Goal: Task Accomplishment & Management: Manage account settings

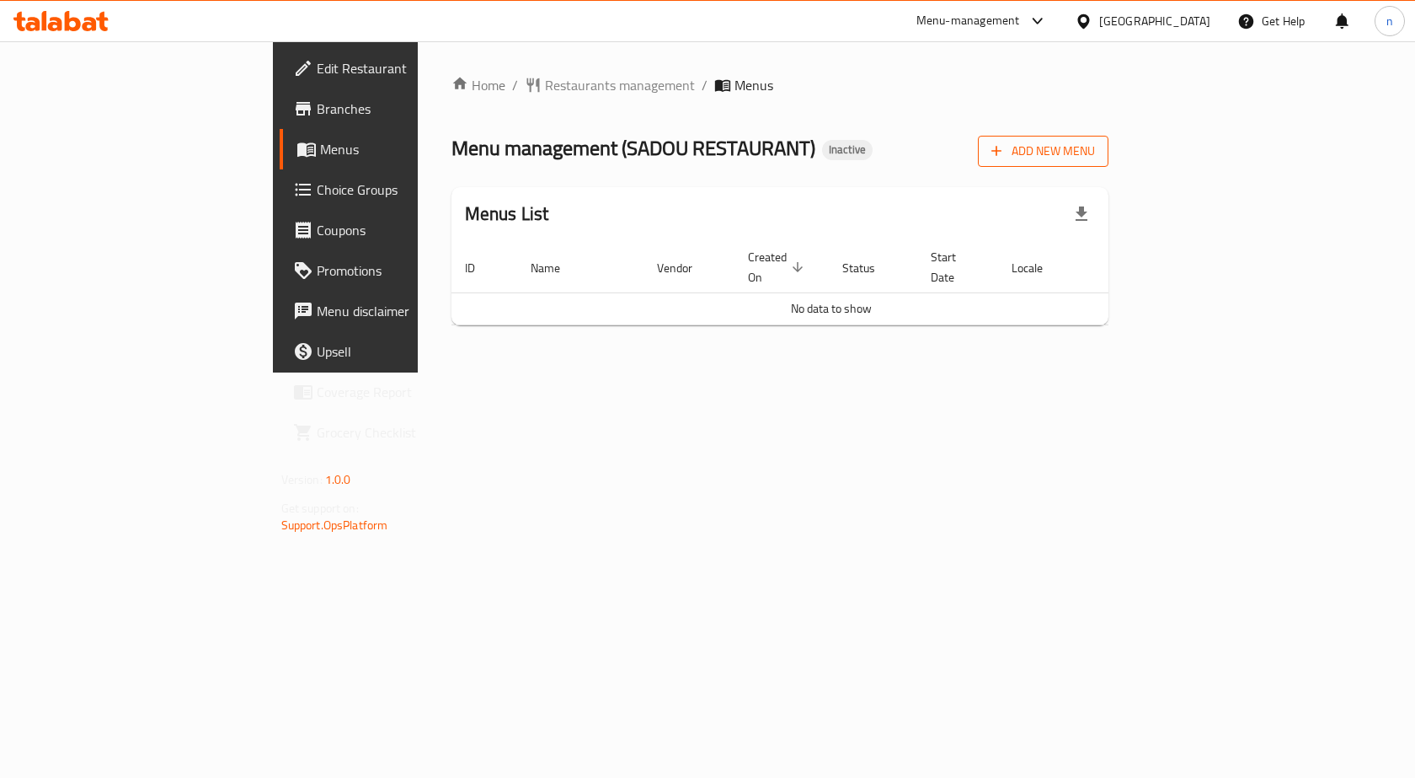
click at [1095, 150] on span "Add New Menu" at bounding box center [1043, 151] width 104 height 21
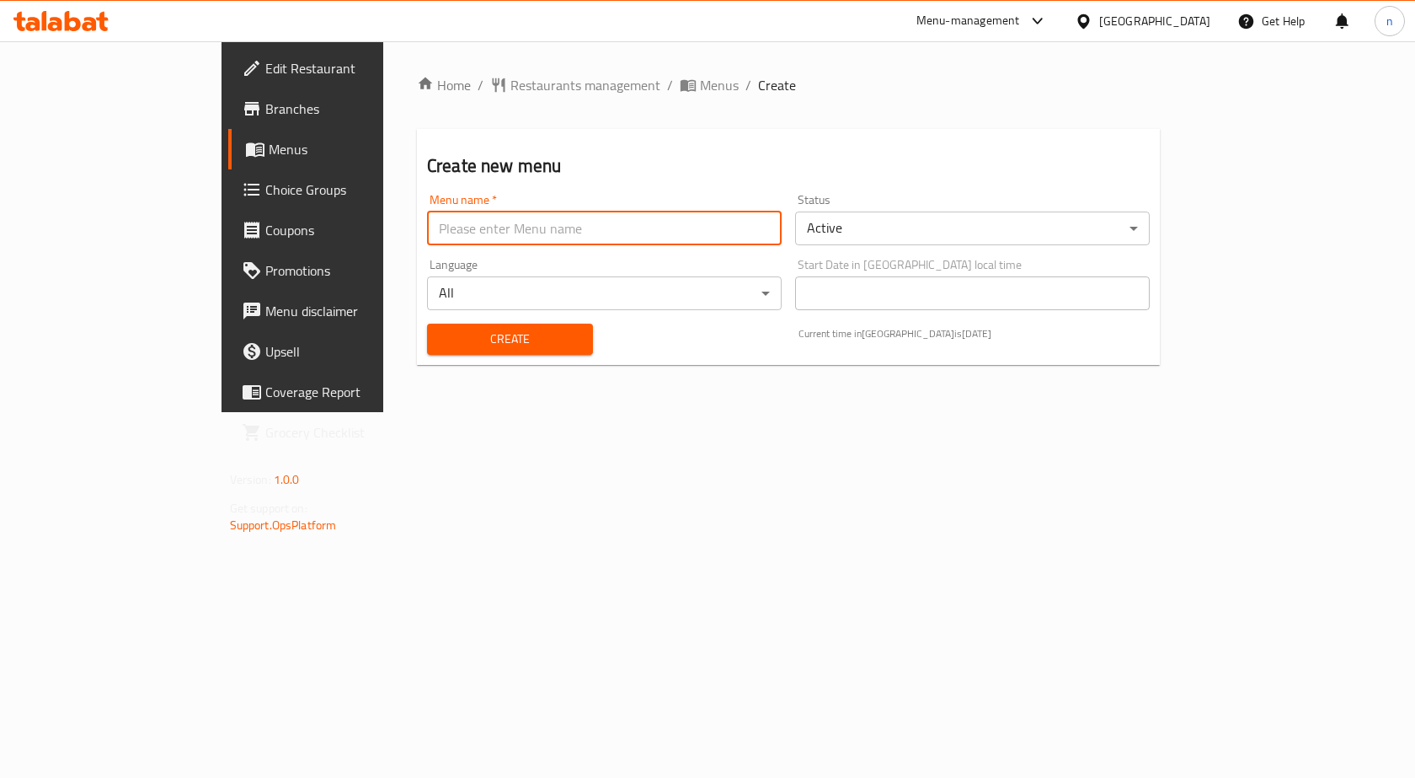
click at [583, 233] on input "text" at bounding box center [604, 228] width 355 height 34
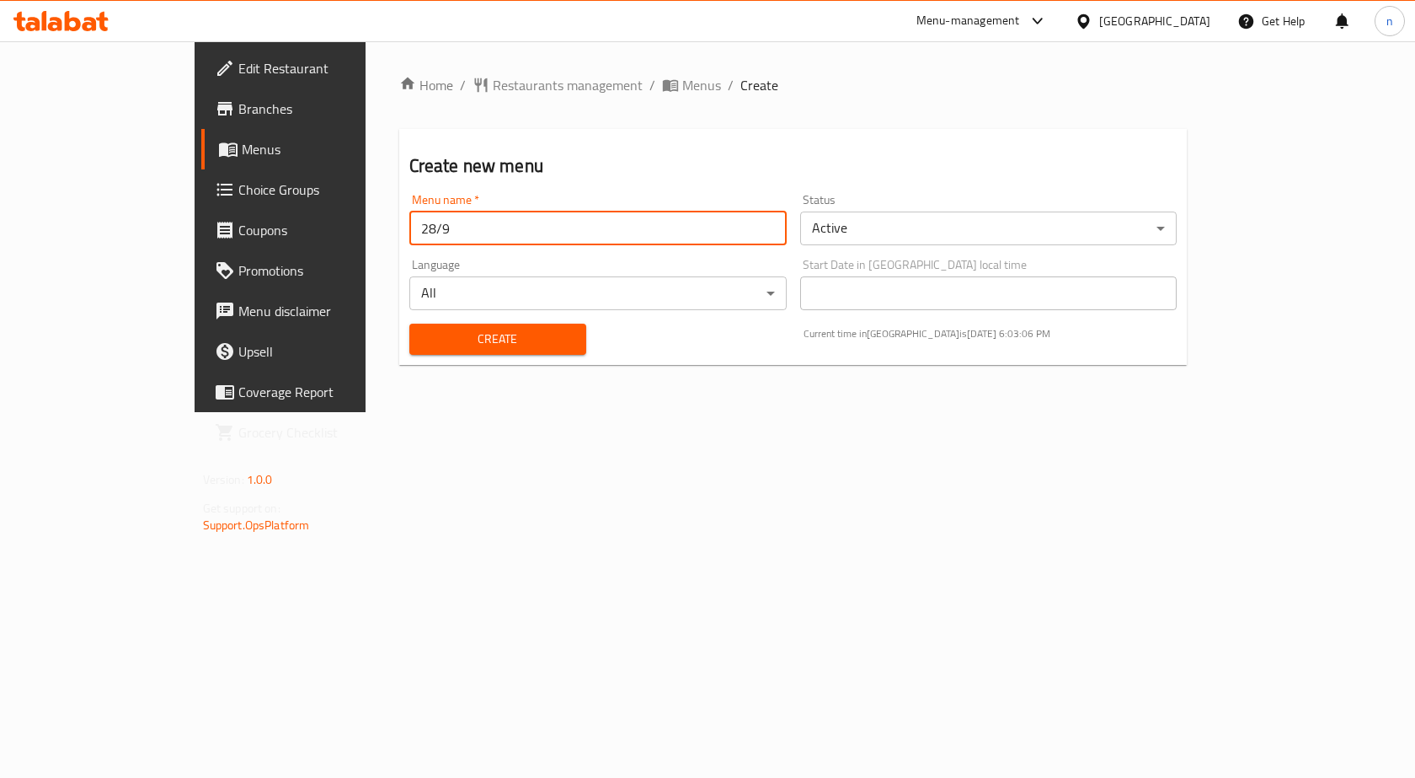
type input "28/9"
click at [423, 330] on span "Create" at bounding box center [498, 339] width 150 height 21
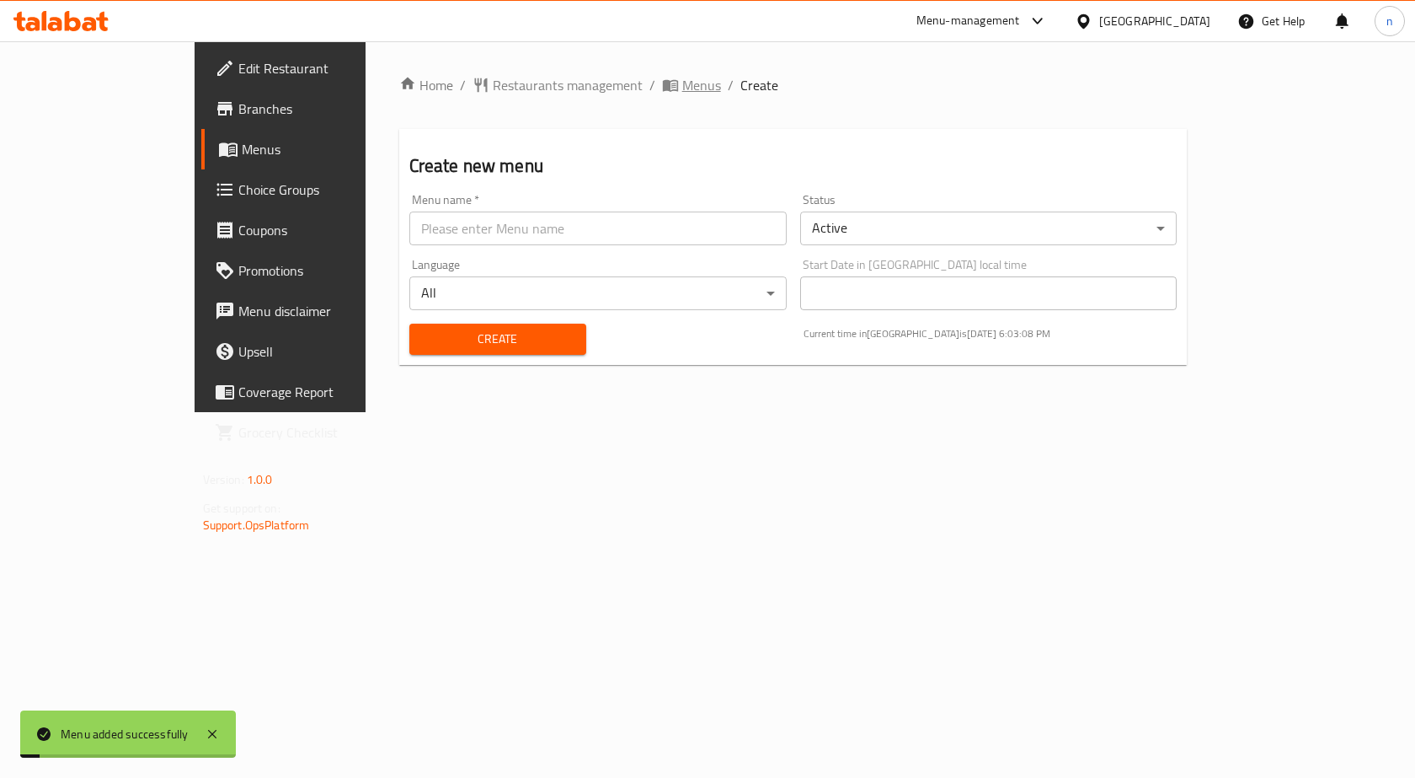
click at [682, 77] on span "Menus" at bounding box center [701, 85] width 39 height 20
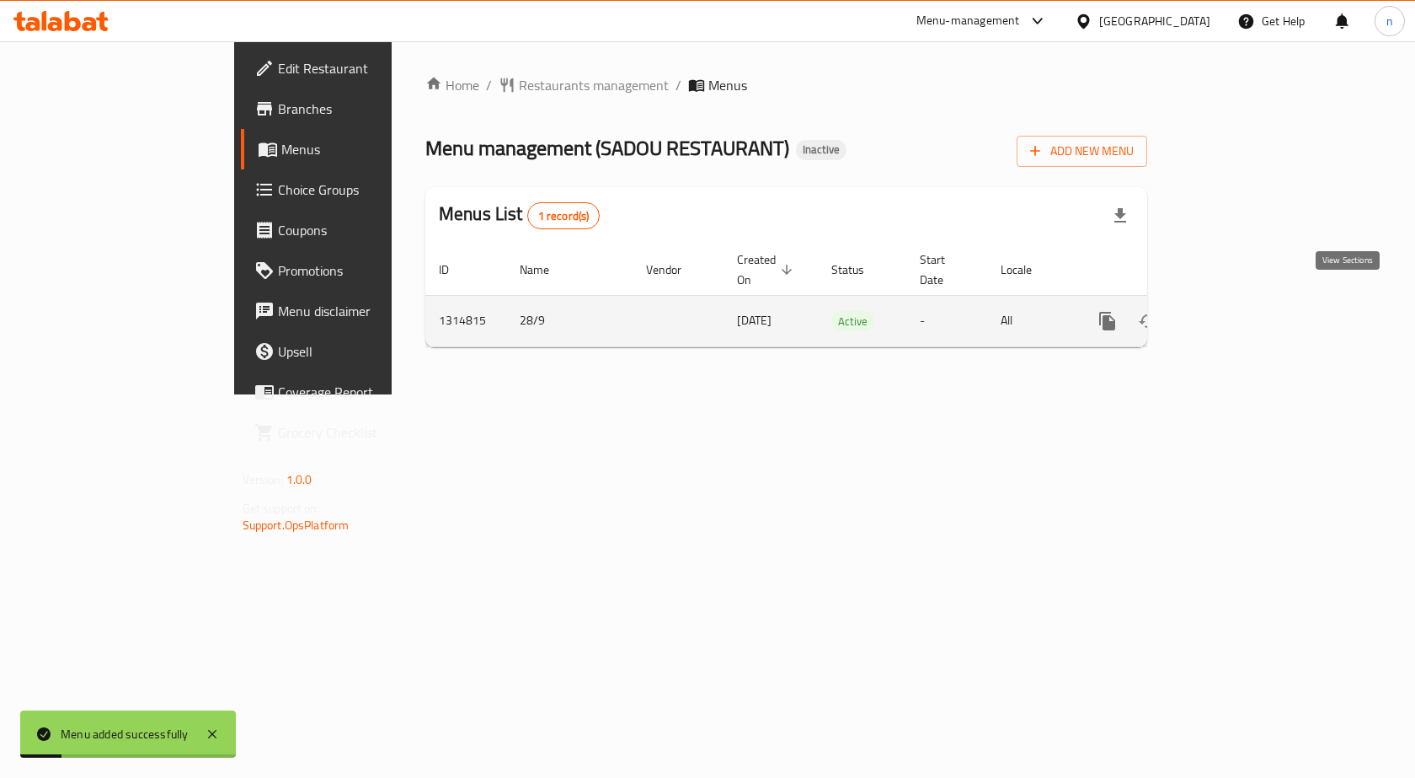
click at [1249, 307] on link "enhanced table" at bounding box center [1229, 321] width 40 height 40
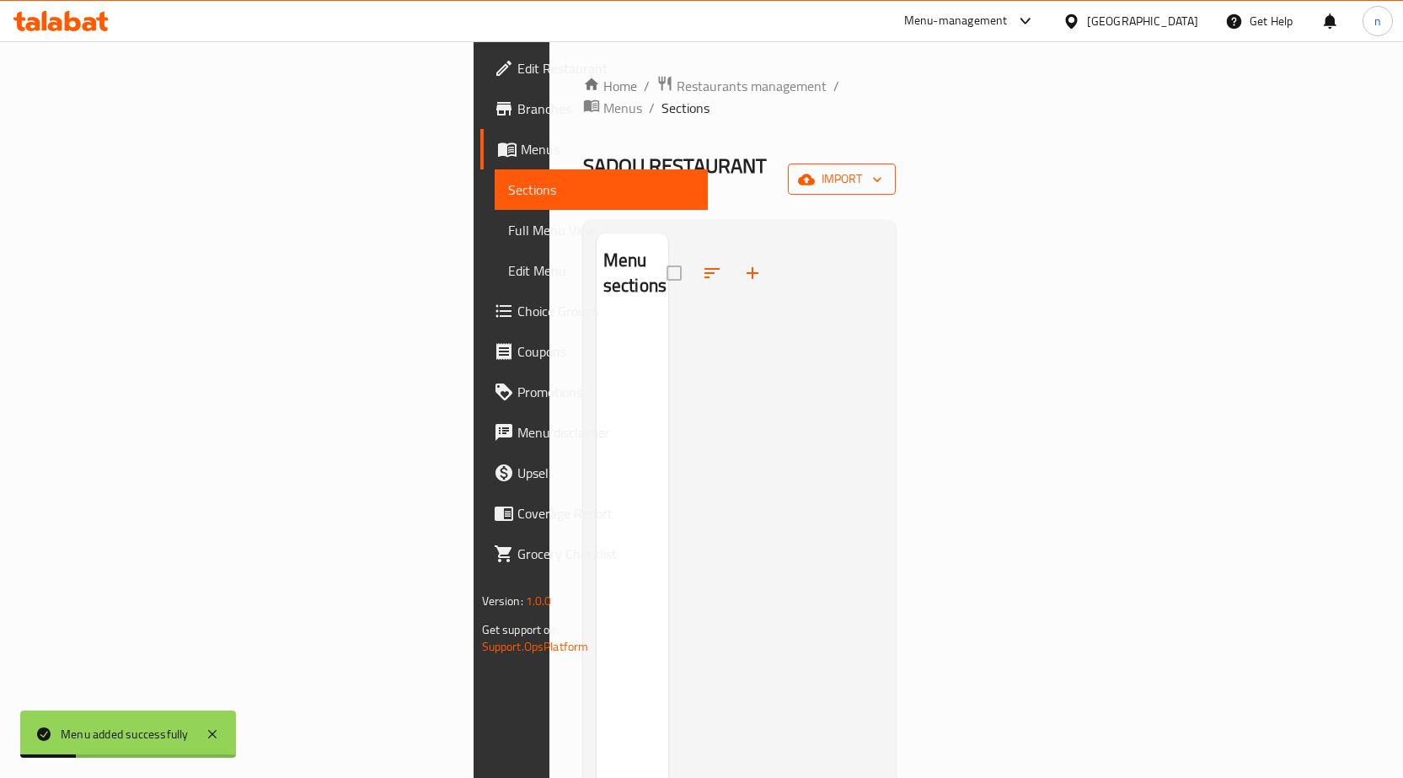
click at [815, 171] on icon "button" at bounding box center [806, 179] width 17 height 17
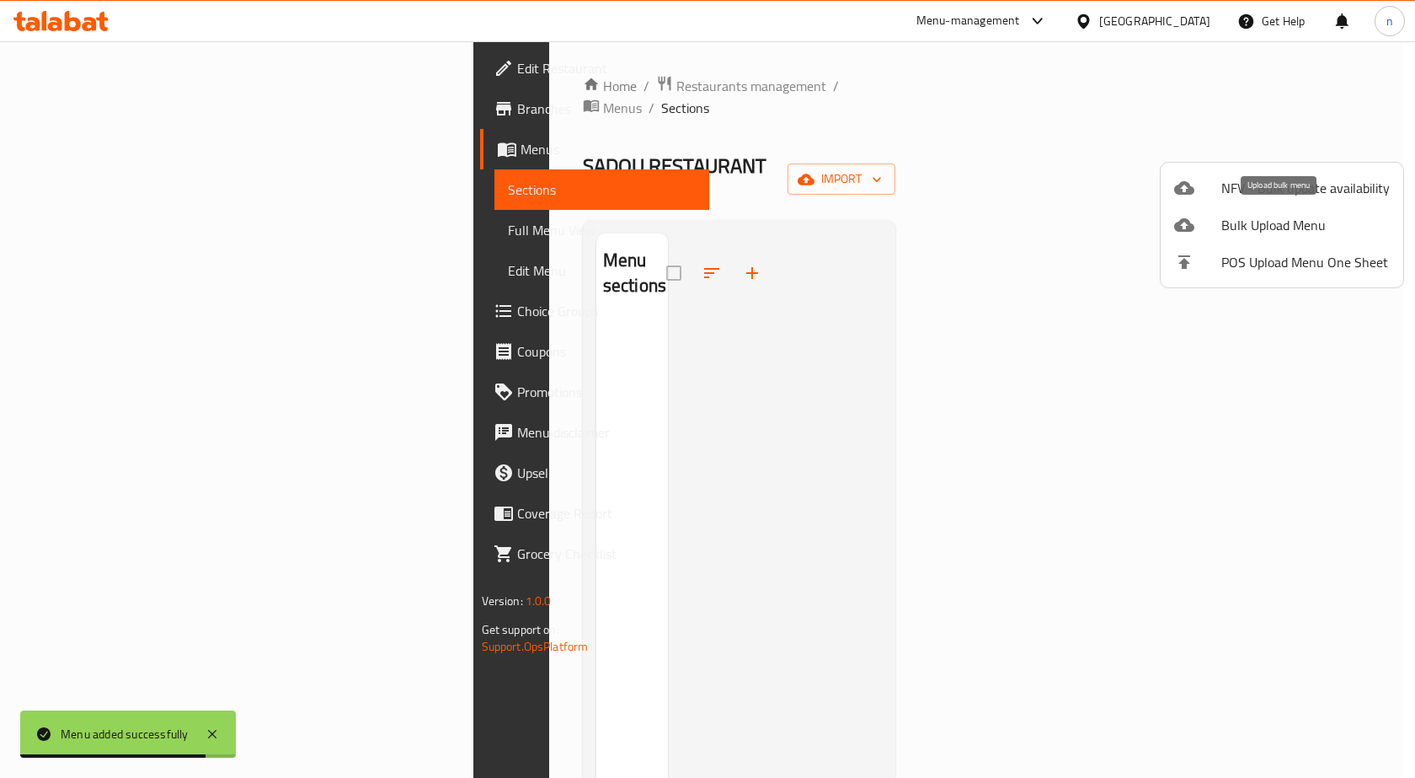
click at [1198, 216] on div at bounding box center [1197, 225] width 47 height 20
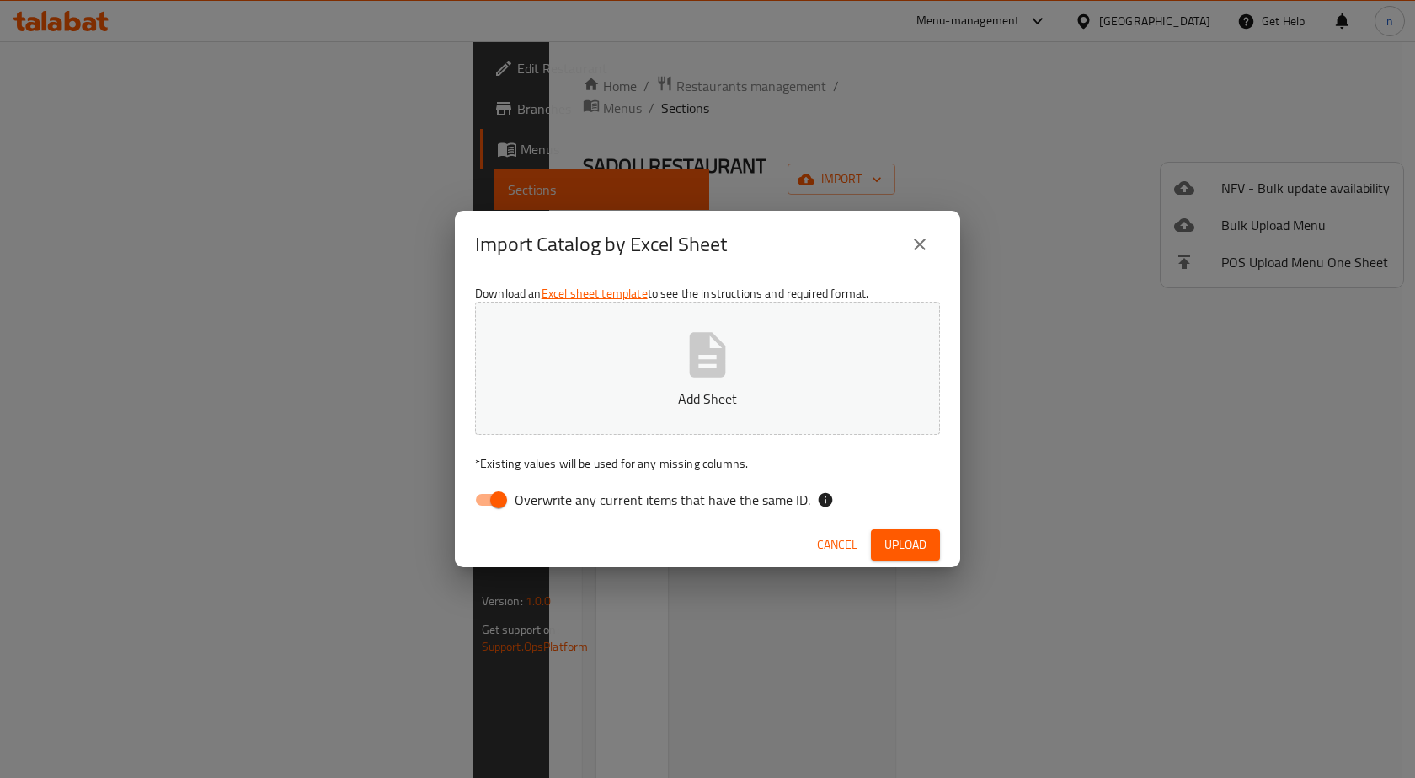
click at [491, 472] on p "* Existing values will be used for any missing columns." at bounding box center [707, 463] width 465 height 17
click at [497, 483] on div "Download an Excel sheet template to see the instructions and required format. A…" at bounding box center [707, 400] width 505 height 244
click at [505, 488] on input "Overwrite any current items that have the same ID." at bounding box center [499, 500] width 96 height 32
checkbox input "false"
click at [716, 355] on icon "button" at bounding box center [708, 354] width 36 height 45
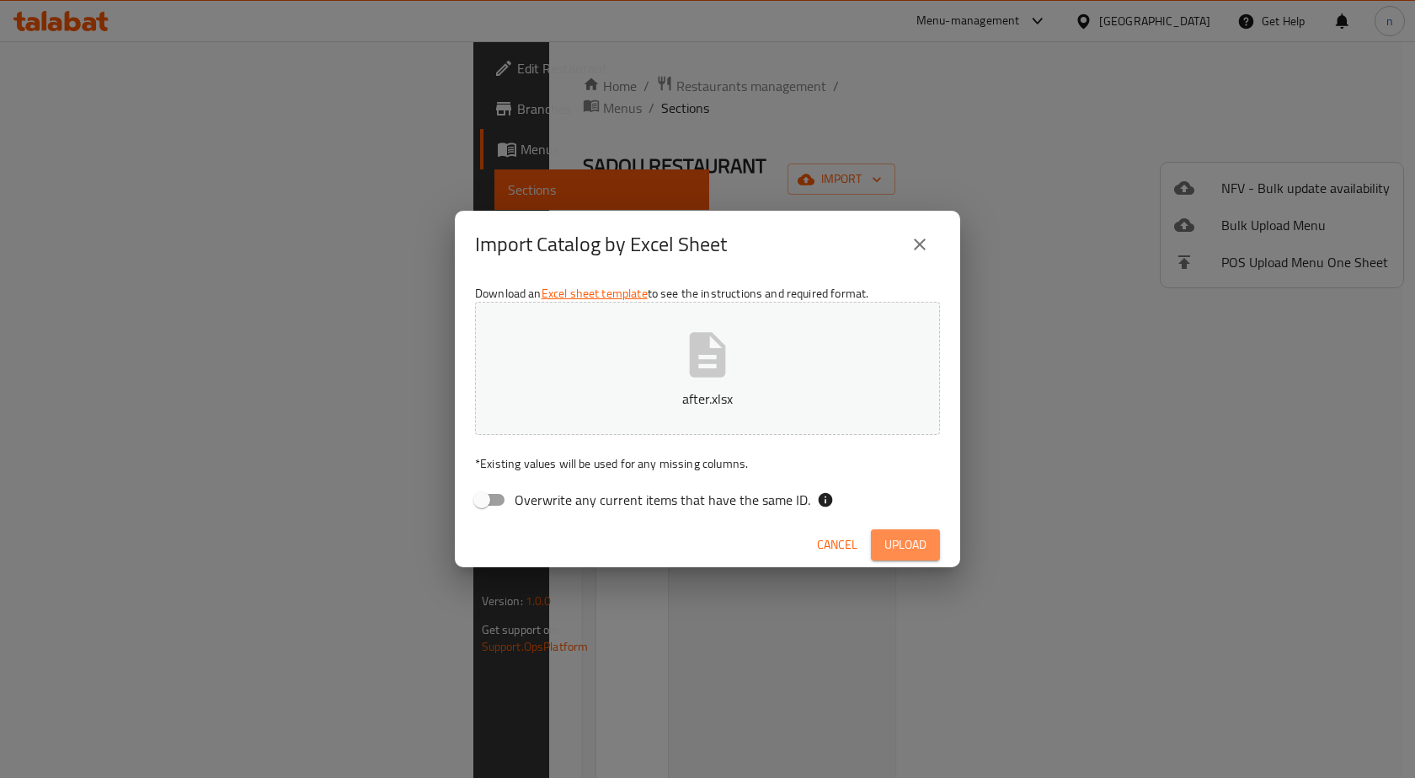
click at [895, 540] on span "Upload" at bounding box center [905, 544] width 42 height 21
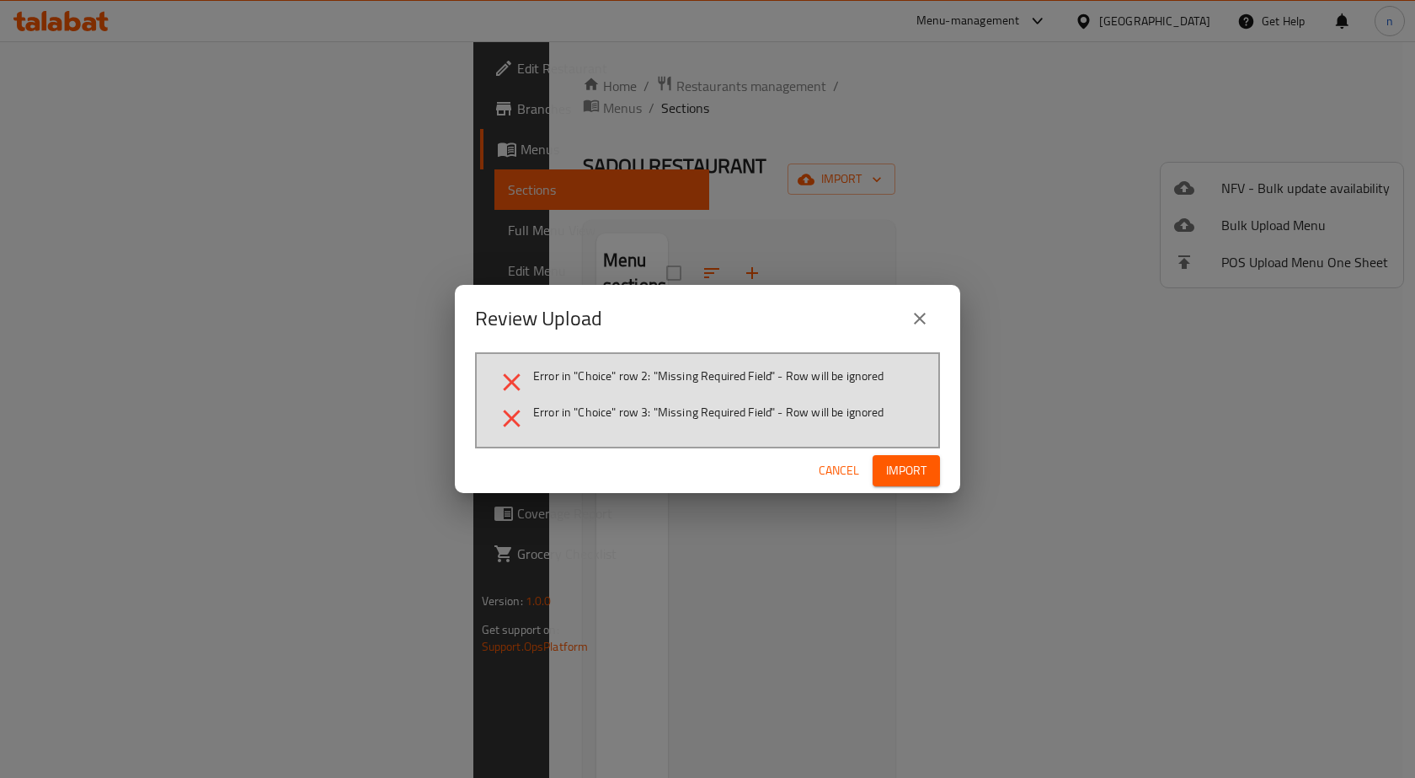
click at [927, 320] on icon "close" at bounding box center [920, 318] width 20 height 20
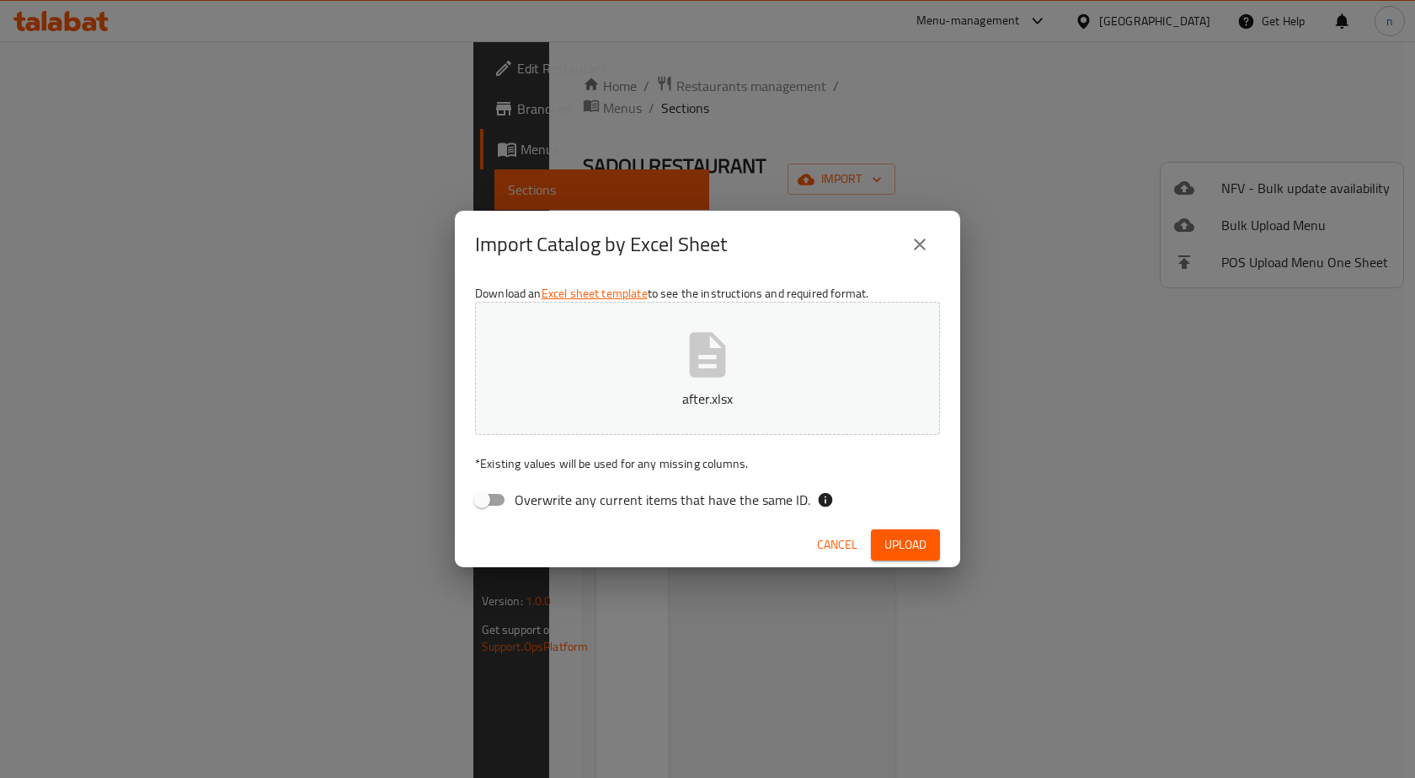
click at [917, 241] on icon "close" at bounding box center [920, 244] width 12 height 12
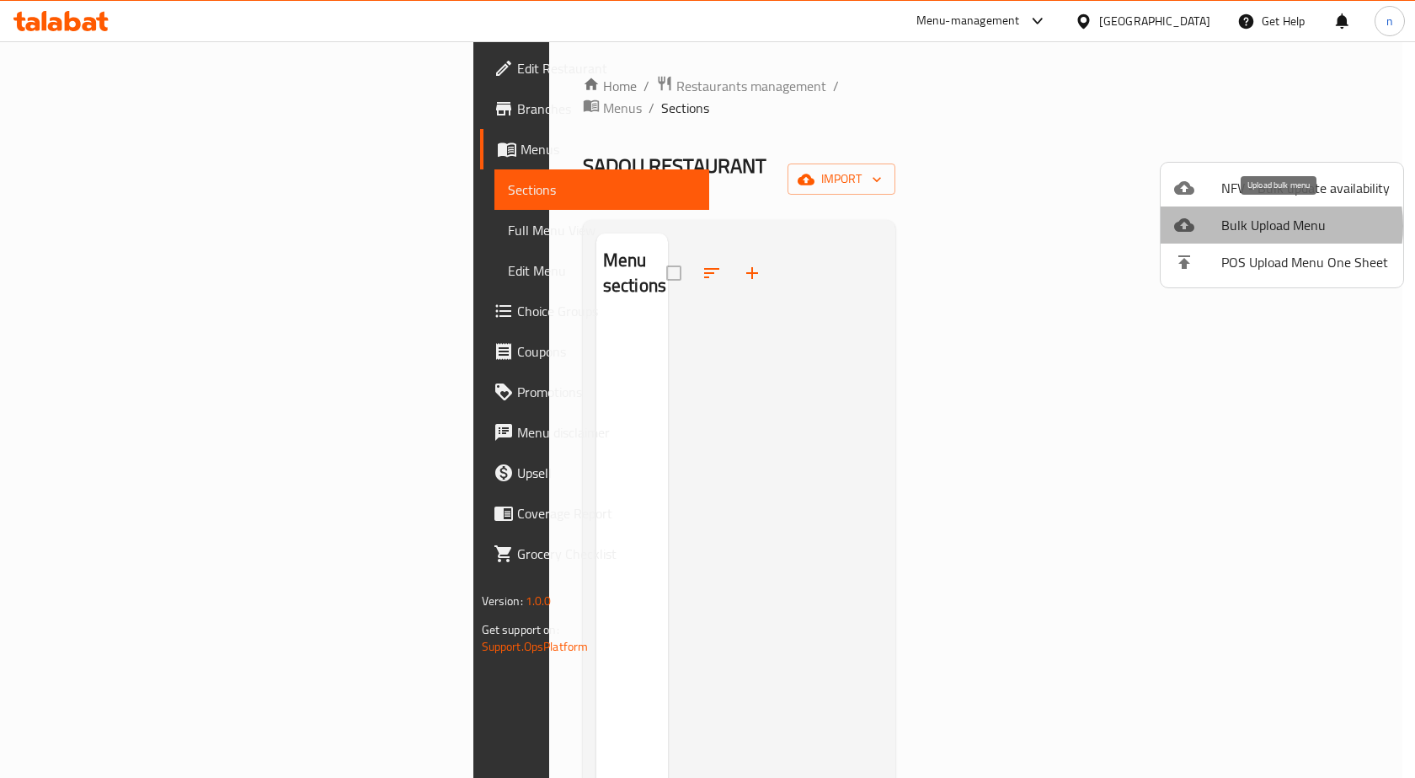
click at [1271, 226] on span "Bulk Upload Menu" at bounding box center [1305, 225] width 168 height 20
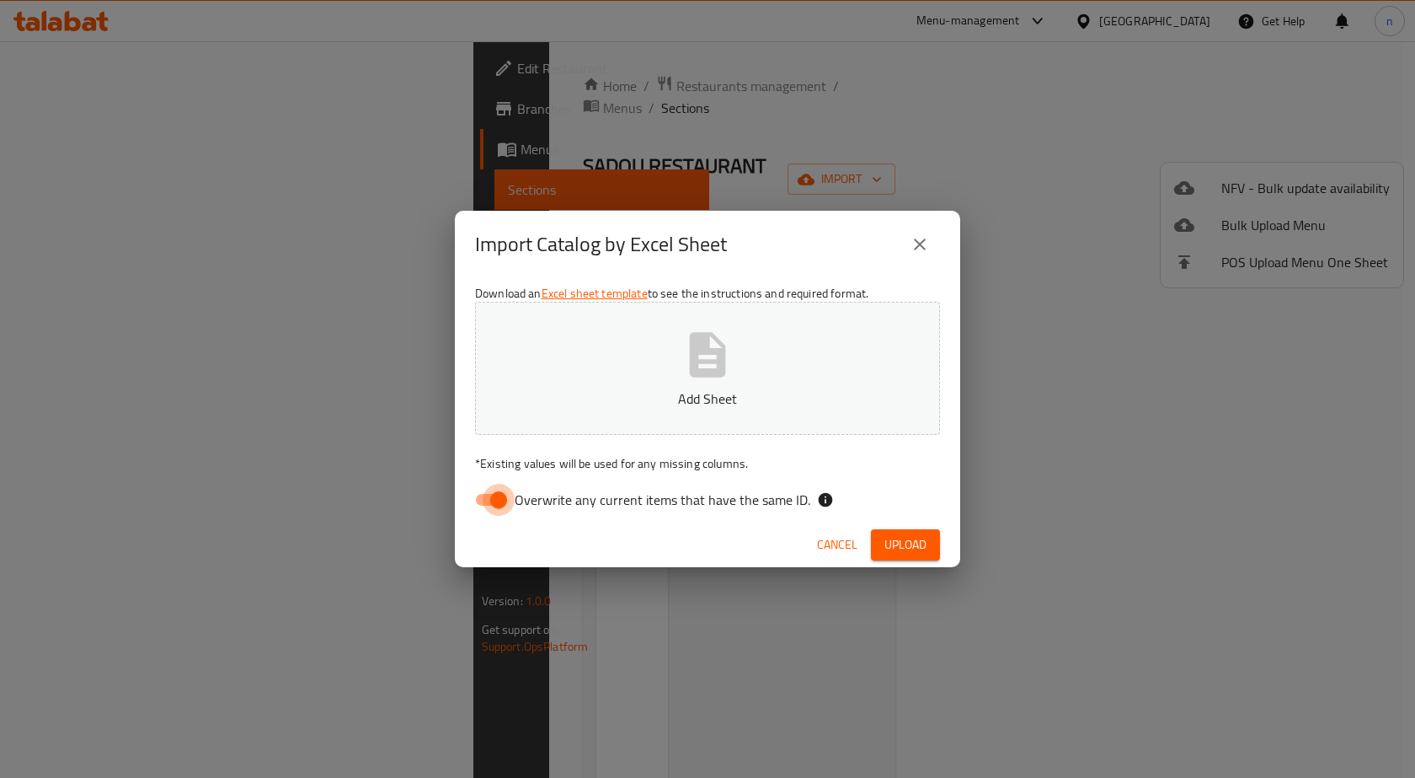
click at [496, 503] on input "Overwrite any current items that have the same ID." at bounding box center [499, 500] width 96 height 32
checkbox input "false"
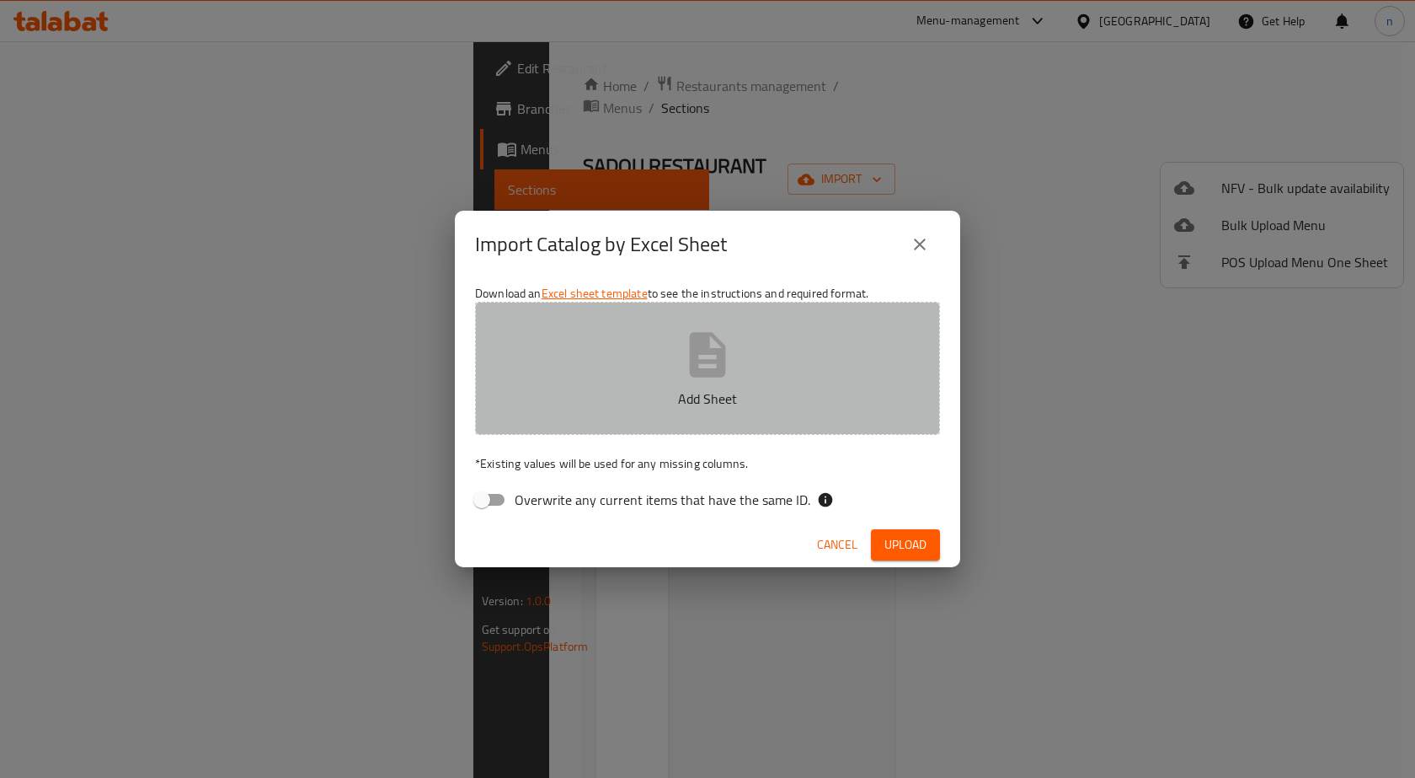
click at [747, 353] on button "Add Sheet" at bounding box center [707, 368] width 465 height 133
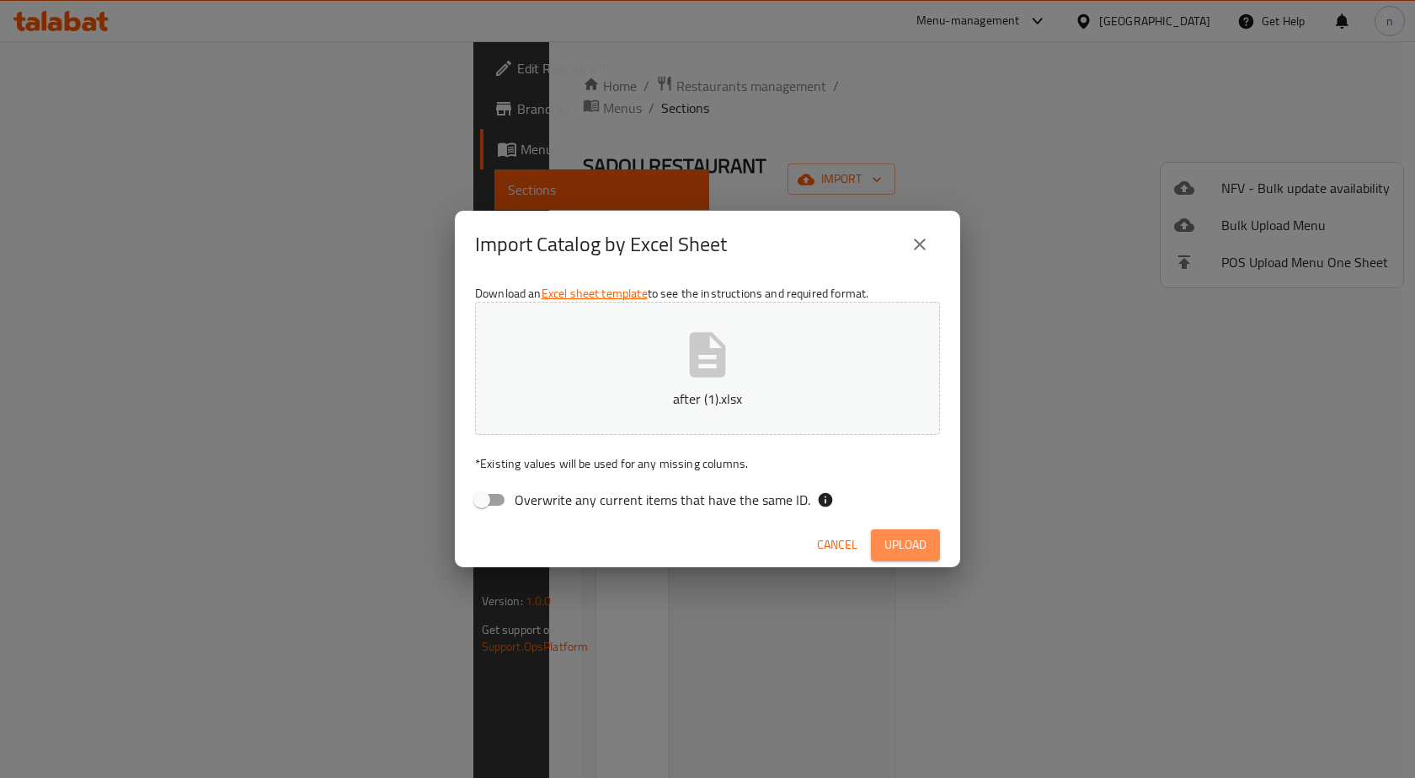
click at [900, 552] on span "Upload" at bounding box center [905, 544] width 42 height 21
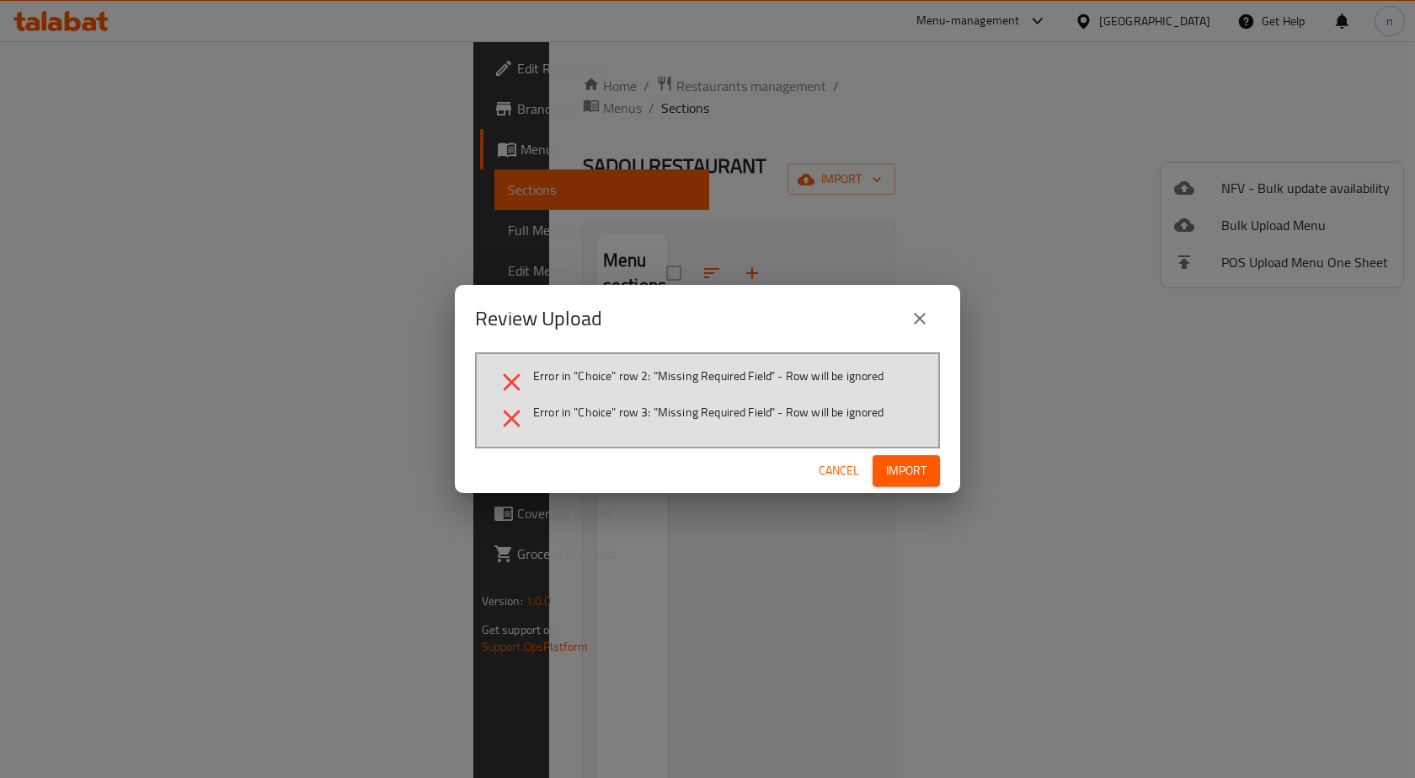
click at [817, 473] on button "Cancel" at bounding box center [839, 470] width 54 height 31
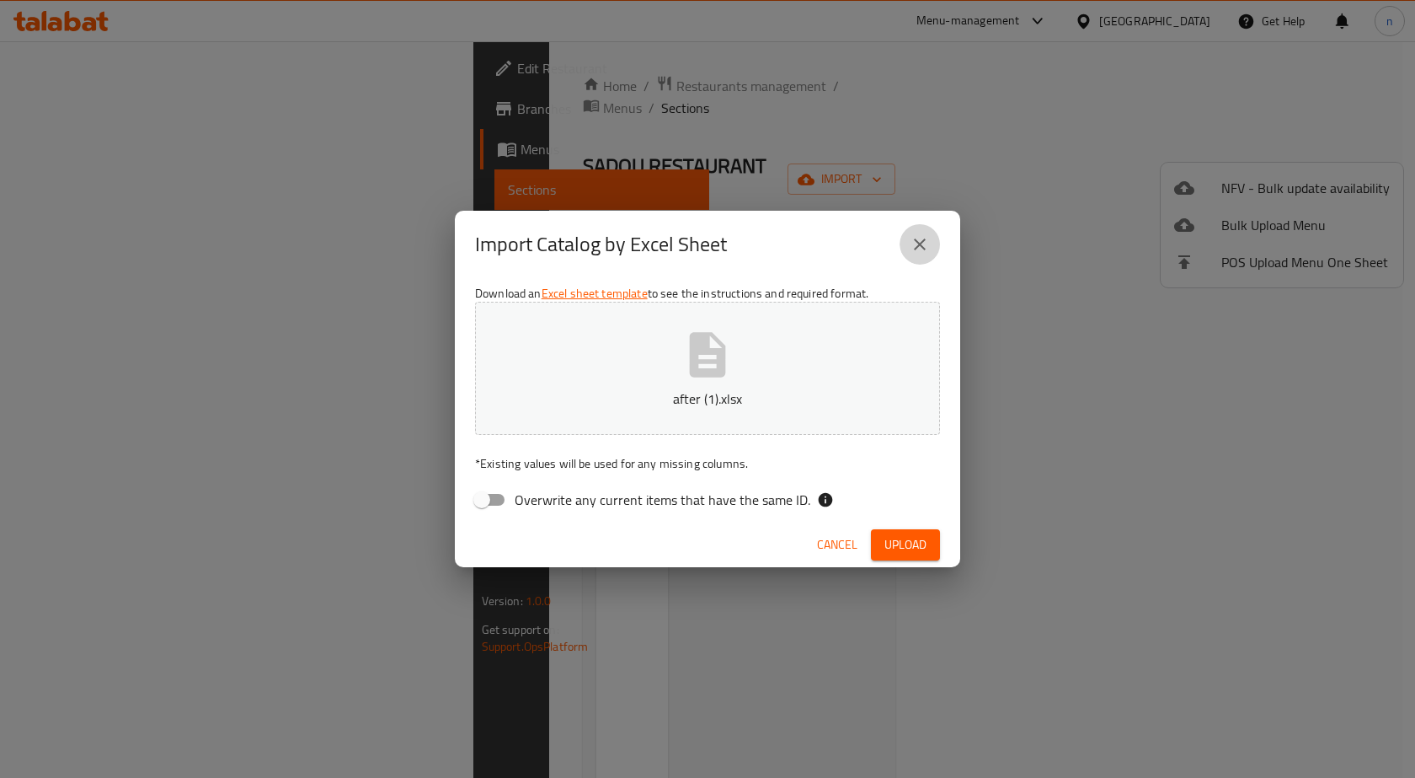
drag, startPoint x: 911, startPoint y: 243, endPoint x: 291, endPoint y: 436, distance: 649.1
click at [891, 252] on div "Import Catalog by Excel Sheet" at bounding box center [707, 244] width 465 height 40
drag, startPoint x: 658, startPoint y: 393, endPoint x: 644, endPoint y: 386, distance: 15.5
click at [656, 393] on p "after (1).xlsx" at bounding box center [707, 398] width 413 height 20
drag, startPoint x: 906, startPoint y: 540, endPoint x: 874, endPoint y: 569, distance: 43.0
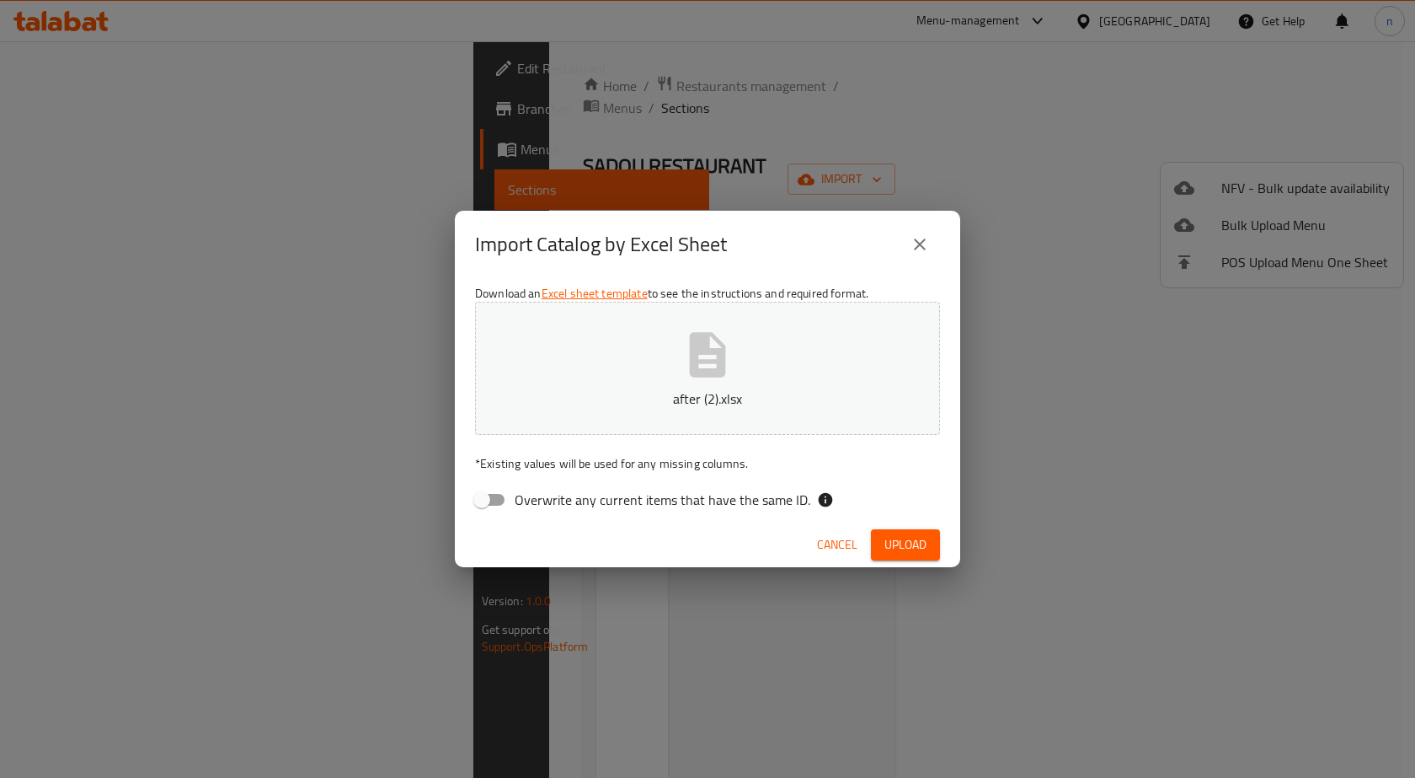
click at [904, 540] on span "Upload" at bounding box center [905, 544] width 42 height 21
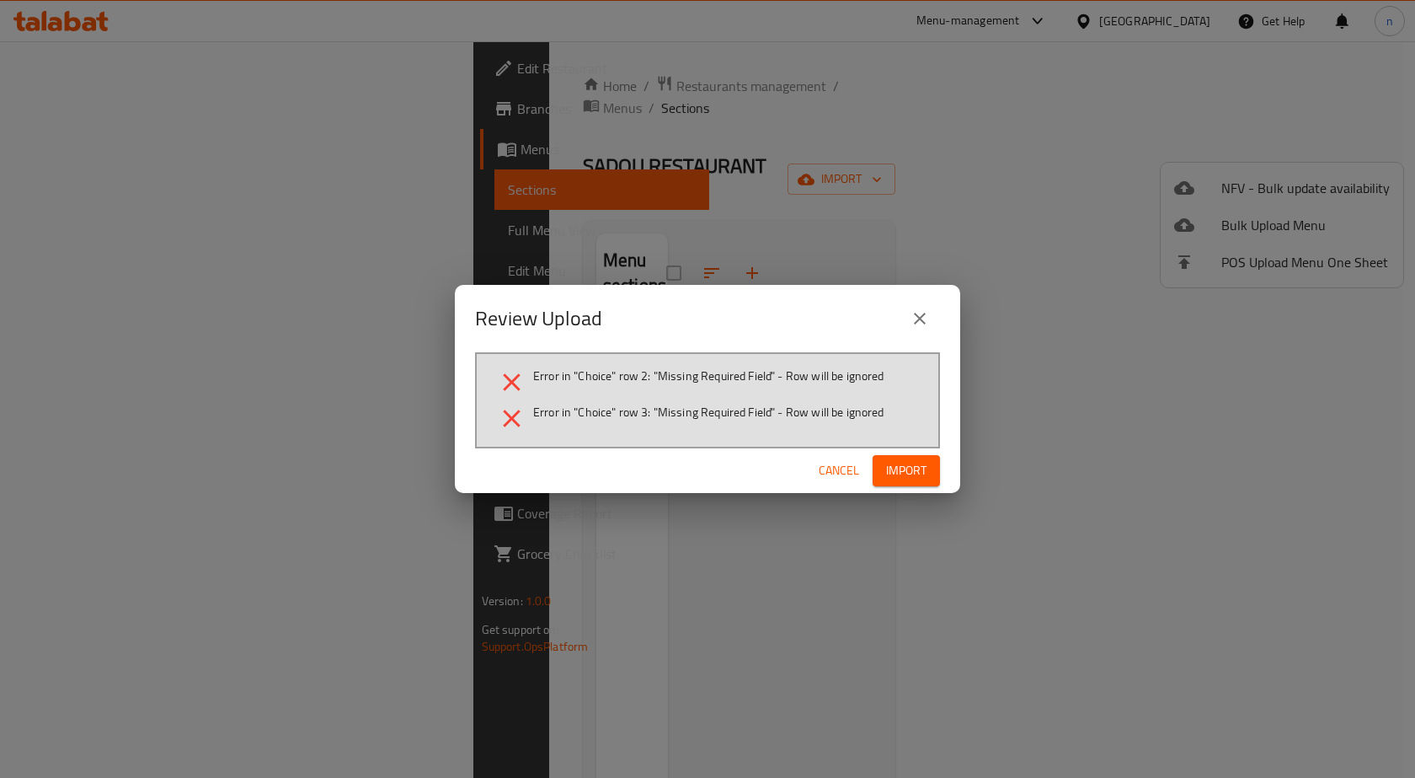
click at [829, 465] on span "Cancel" at bounding box center [839, 470] width 40 height 21
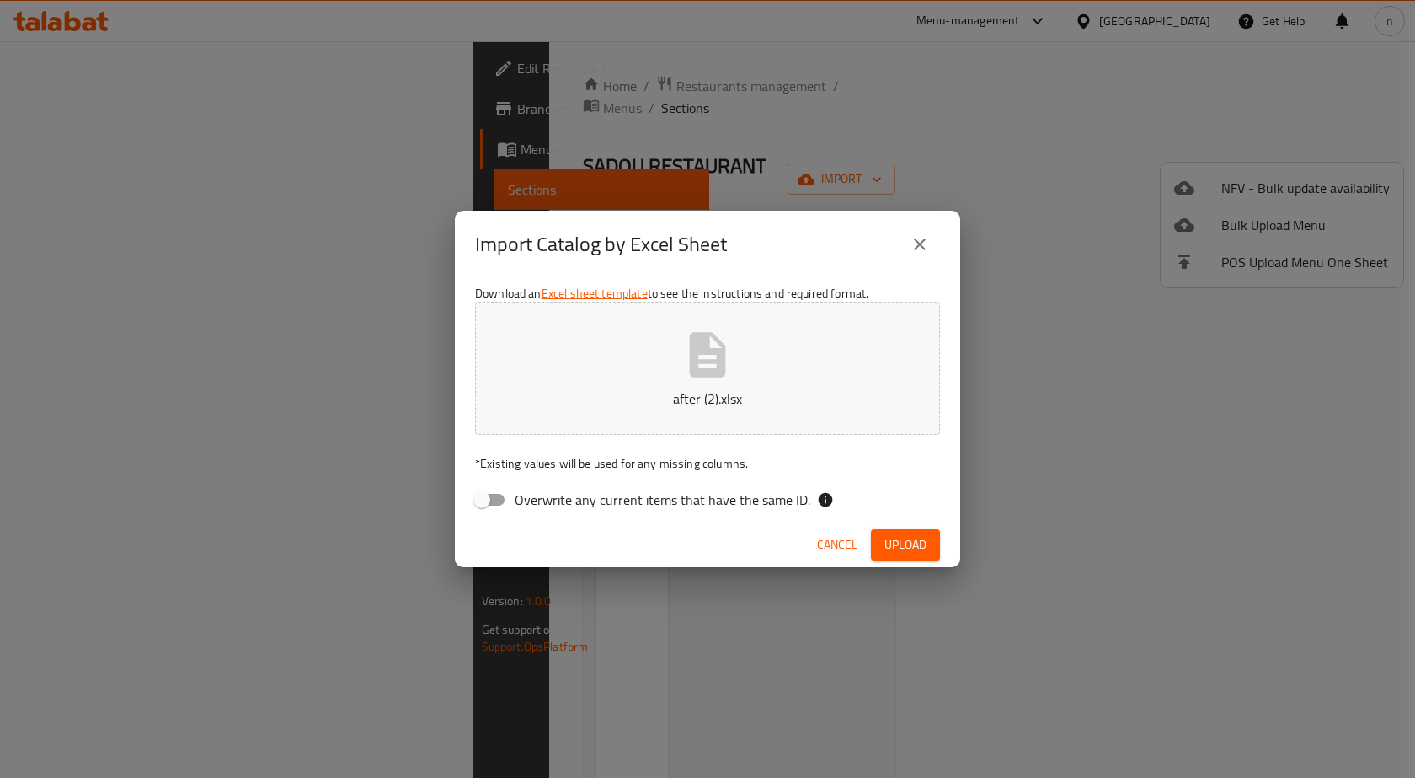
drag, startPoint x: 647, startPoint y: 392, endPoint x: 634, endPoint y: 387, distance: 13.6
click at [645, 391] on p "after (2).xlsx" at bounding box center [707, 398] width 413 height 20
click at [710, 398] on p "after (2).xlsx" at bounding box center [707, 398] width 413 height 20
drag, startPoint x: 895, startPoint y: 540, endPoint x: 868, endPoint y: 561, distance: 34.2
click at [895, 543] on span "Upload" at bounding box center [905, 544] width 42 height 21
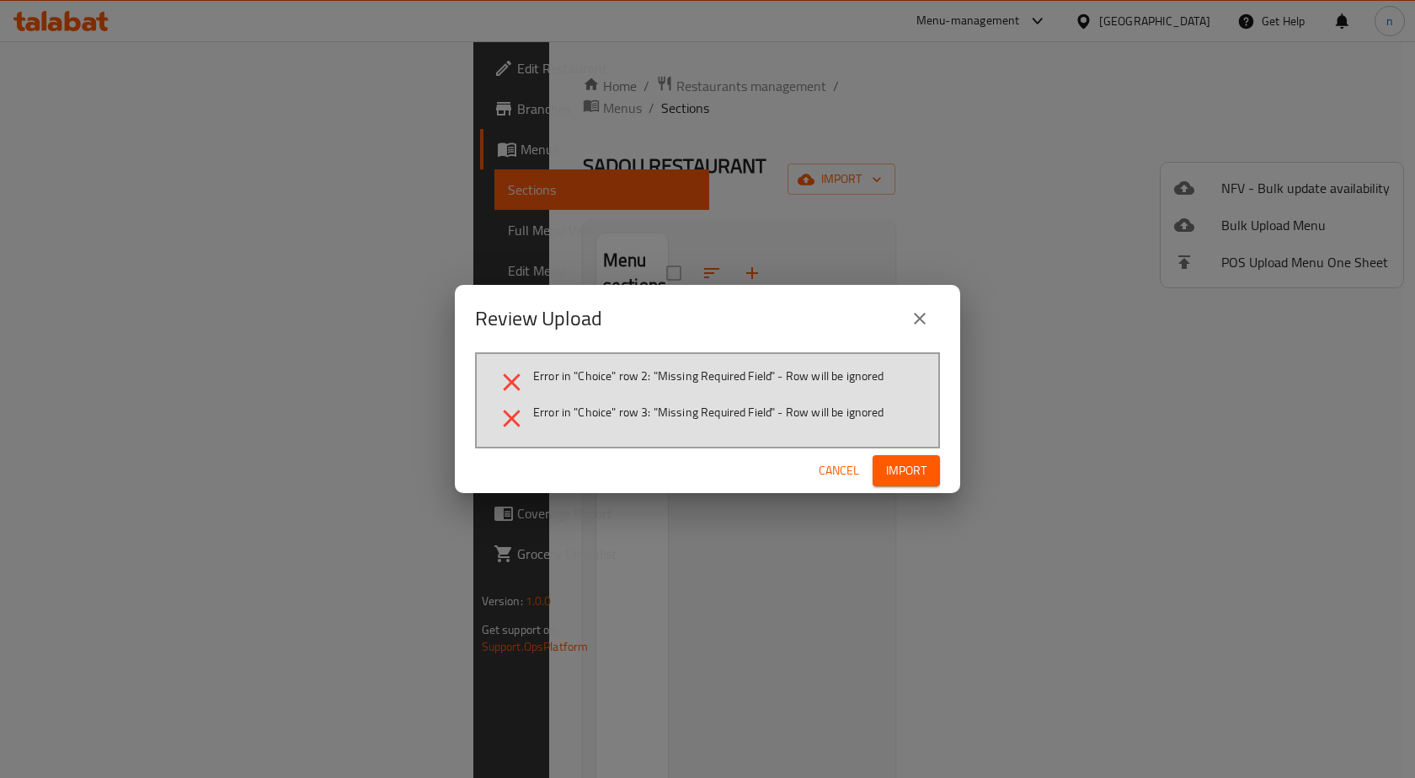
click at [823, 466] on span "Cancel" at bounding box center [839, 470] width 40 height 21
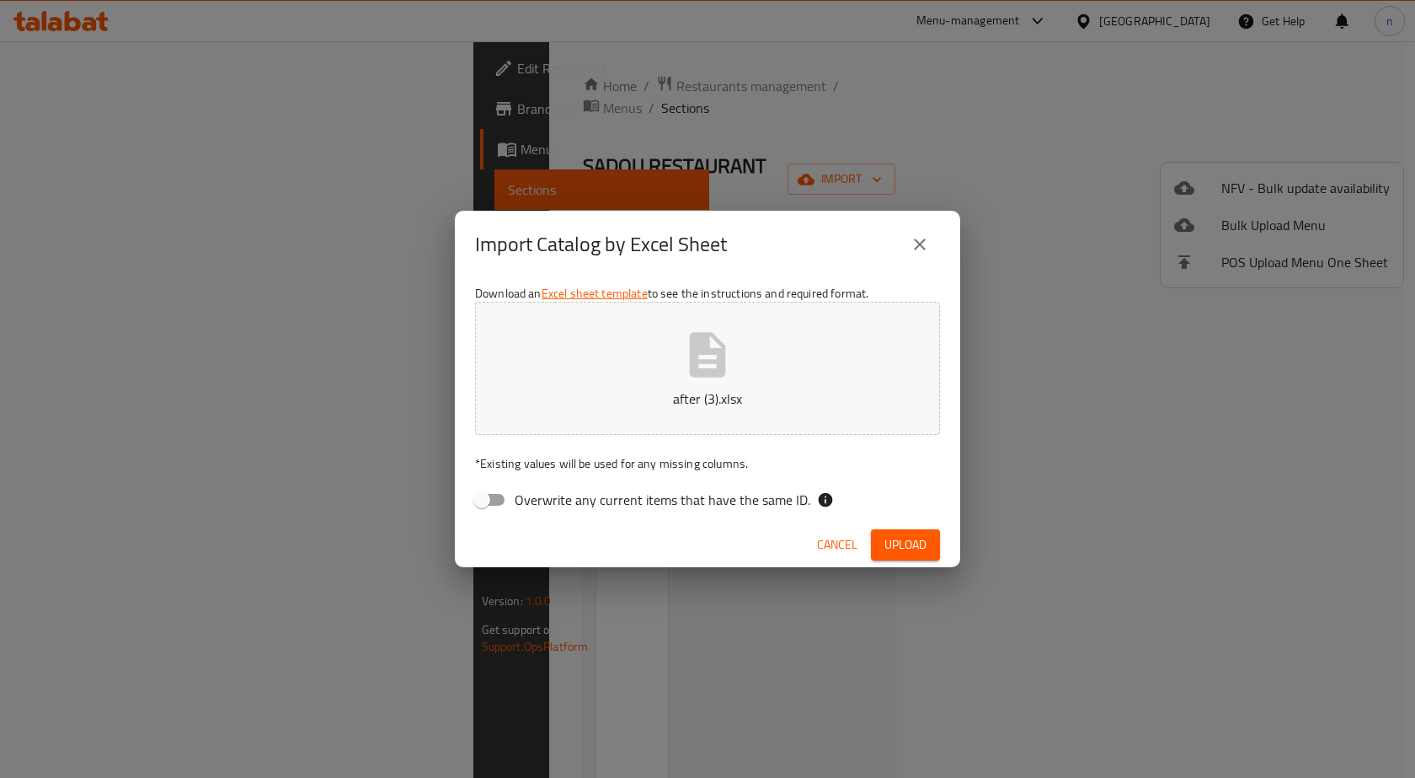
click at [622, 396] on p "after (3).xlsx" at bounding box center [707, 398] width 413 height 20
click at [891, 537] on span "Upload" at bounding box center [905, 544] width 42 height 21
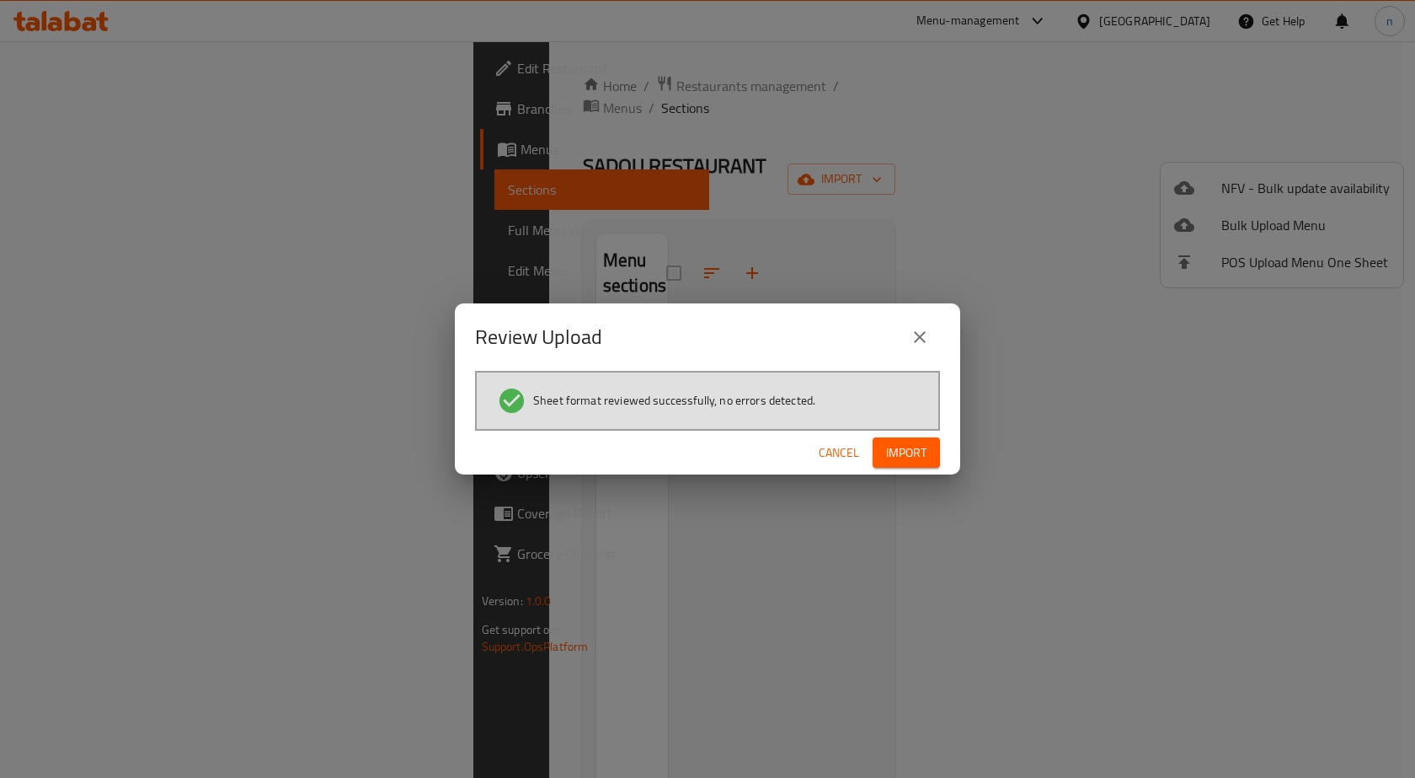
click at [906, 455] on span "Import" at bounding box center [906, 452] width 40 height 21
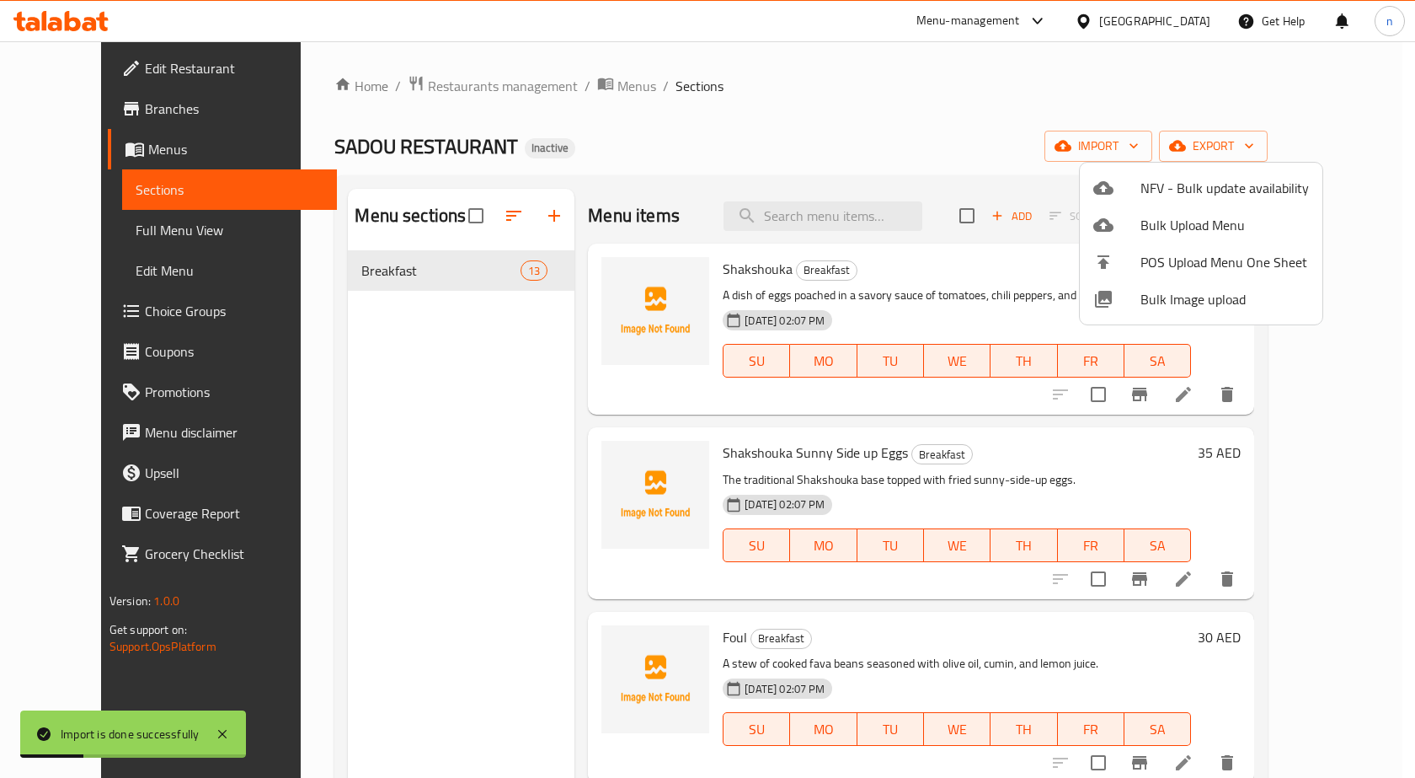
click at [841, 166] on div at bounding box center [707, 389] width 1415 height 778
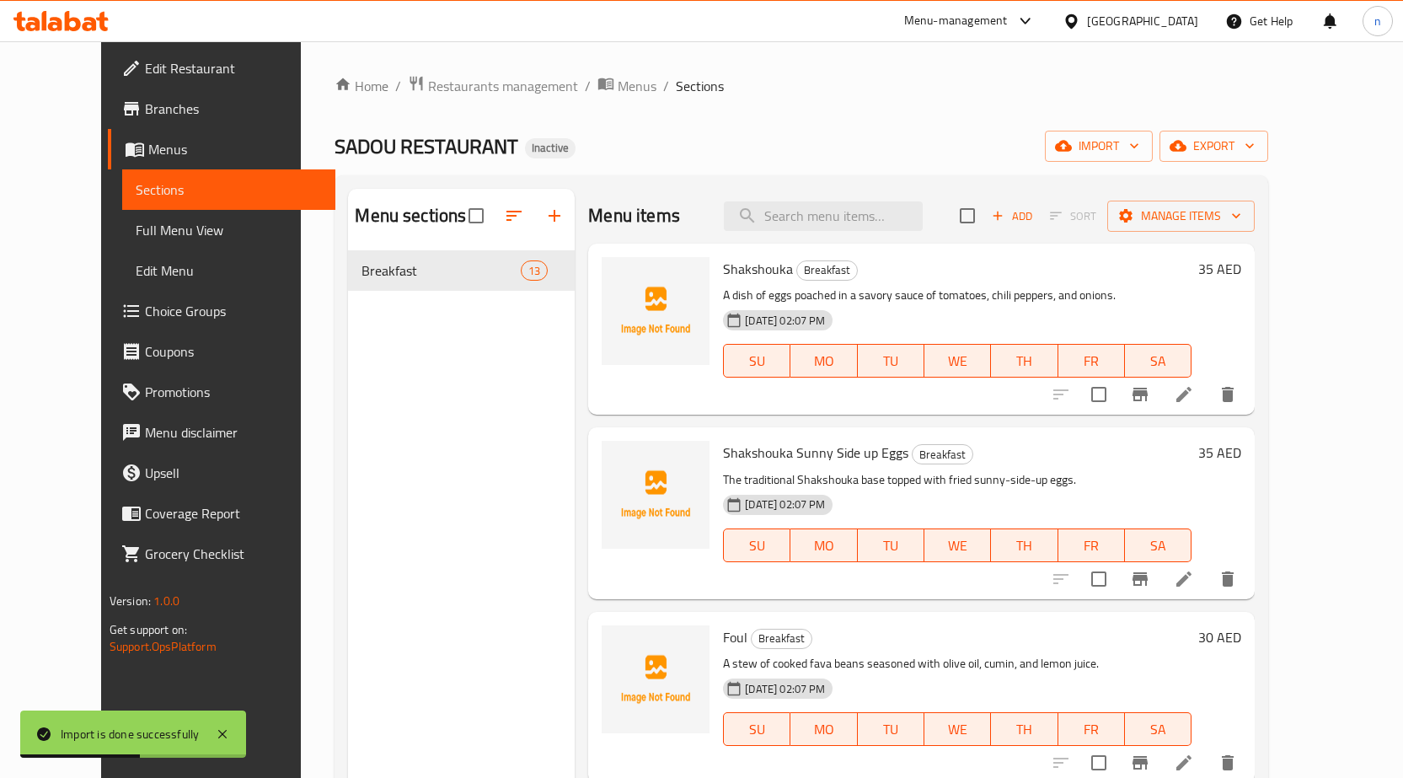
click at [136, 232] on span "Full Menu View" at bounding box center [229, 230] width 186 height 20
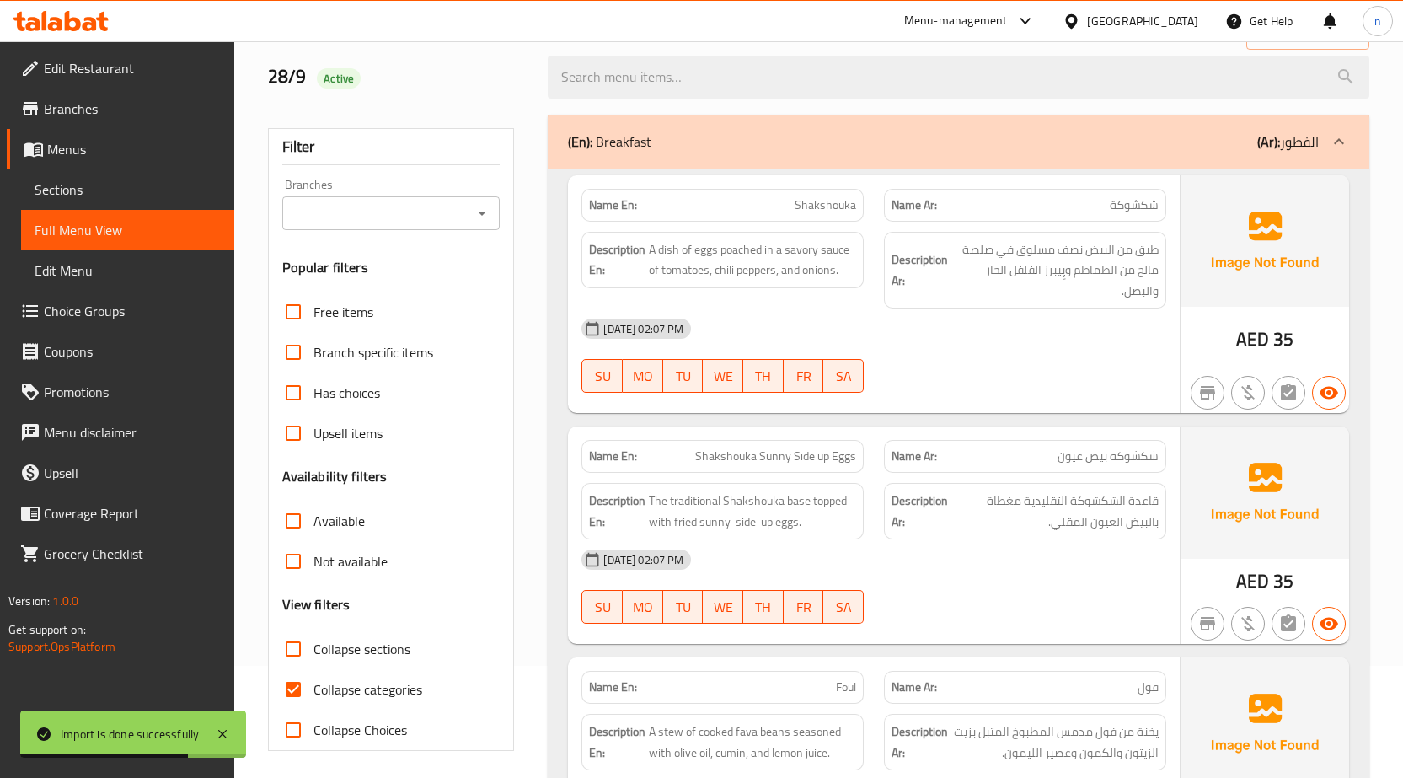
scroll to position [253, 0]
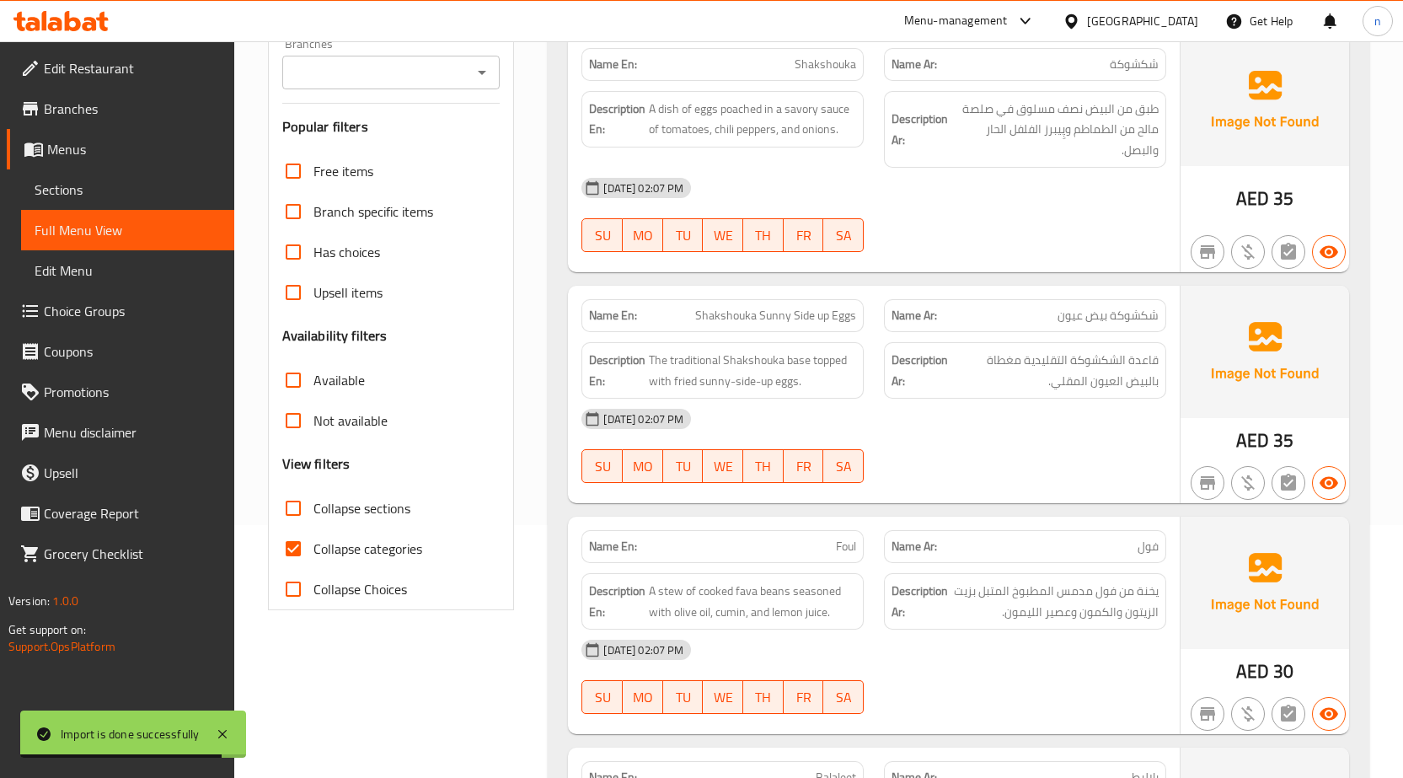
click at [365, 548] on span "Collapse categories" at bounding box center [367, 548] width 109 height 20
click at [313, 548] on input "Collapse categories" at bounding box center [293, 548] width 40 height 40
checkbox input "false"
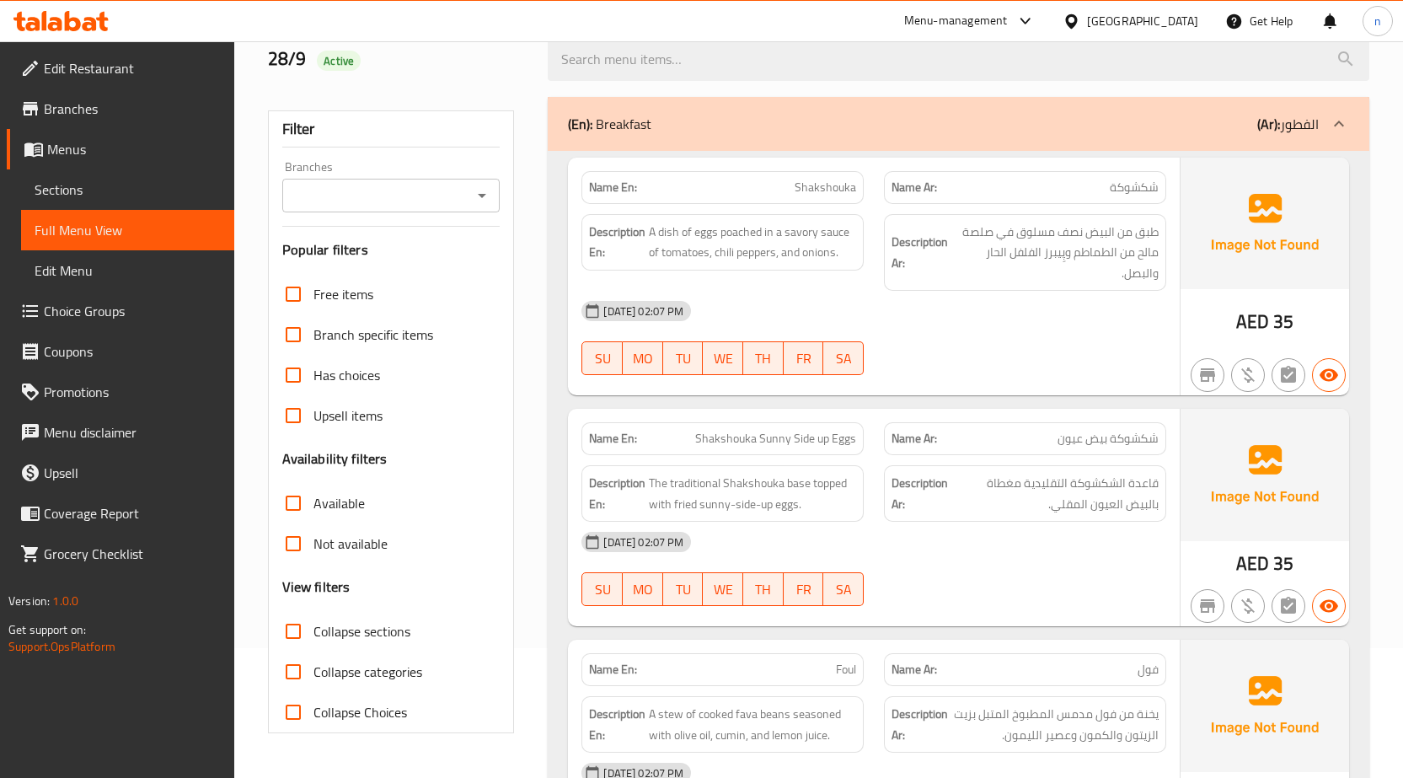
scroll to position [0, 0]
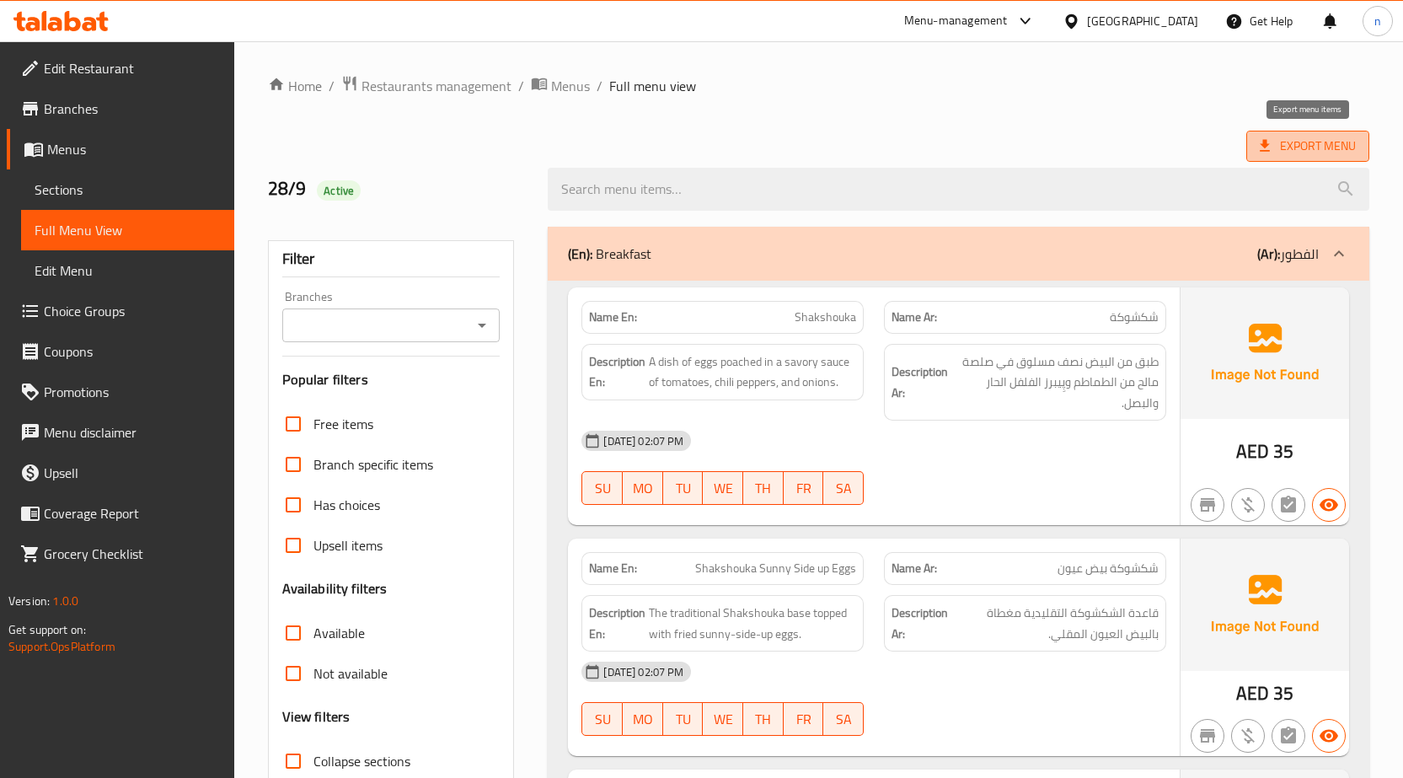
click at [1355, 139] on span "Export Menu" at bounding box center [1307, 146] width 96 height 21
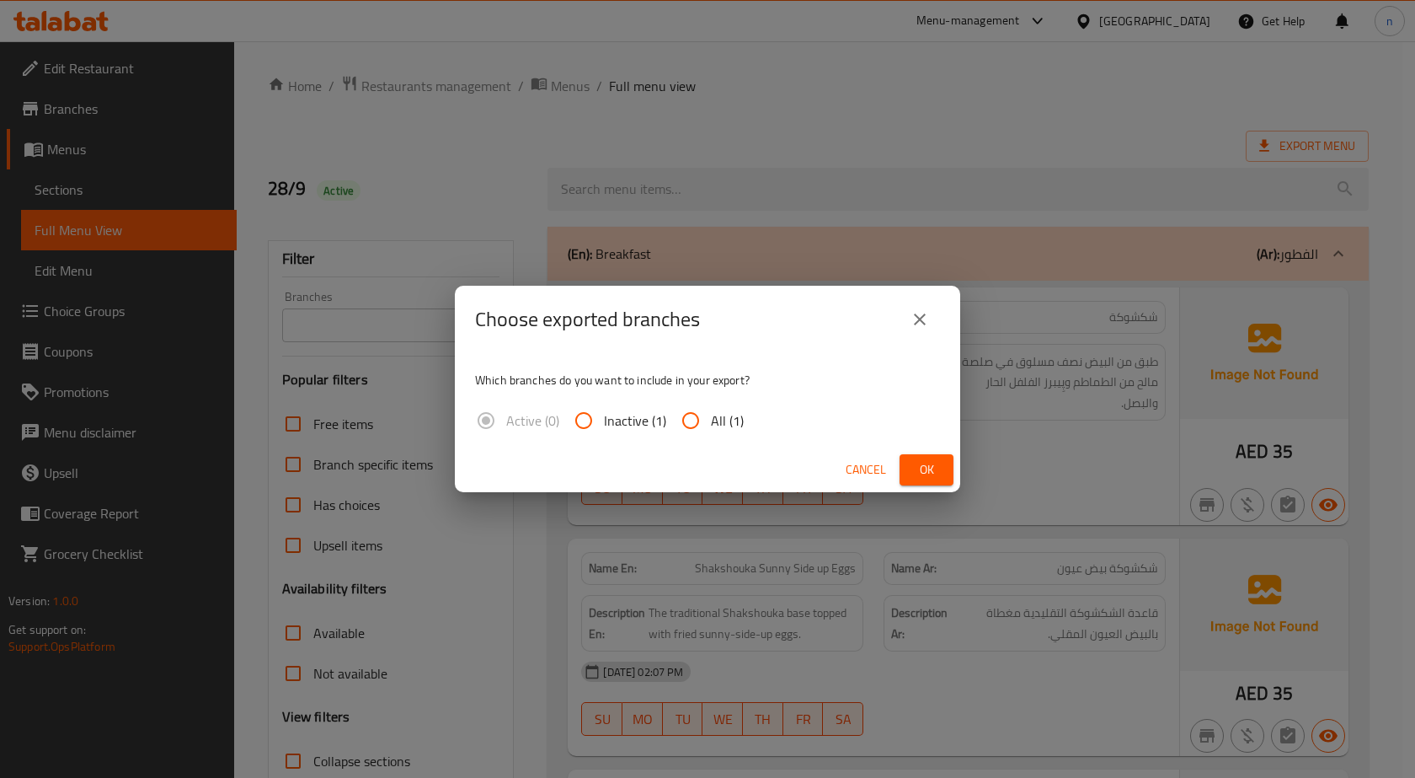
click at [671, 417] on input "All (1)" at bounding box center [691, 420] width 40 height 40
radio input "true"
click at [917, 466] on span "Ok" at bounding box center [926, 469] width 27 height 21
